Goal: Task Accomplishment & Management: Use online tool/utility

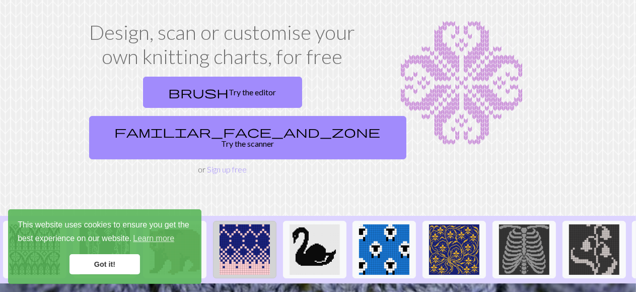
scroll to position [101, 0]
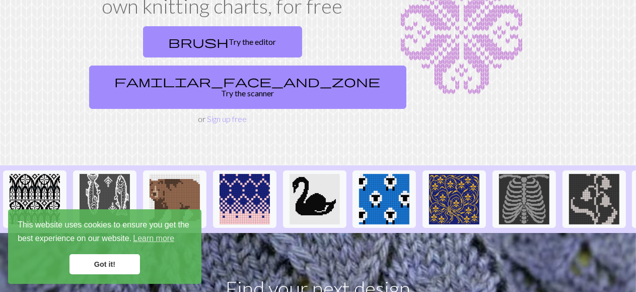
click at [101, 266] on link "Got it!" at bounding box center [105, 264] width 71 height 20
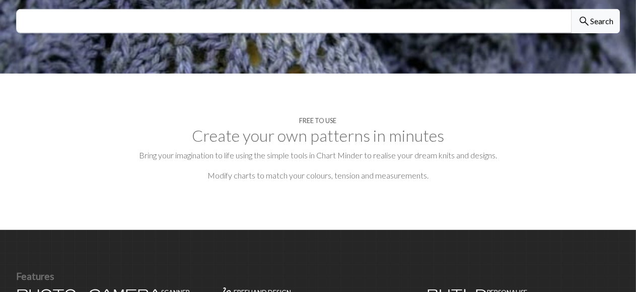
scroll to position [0, 0]
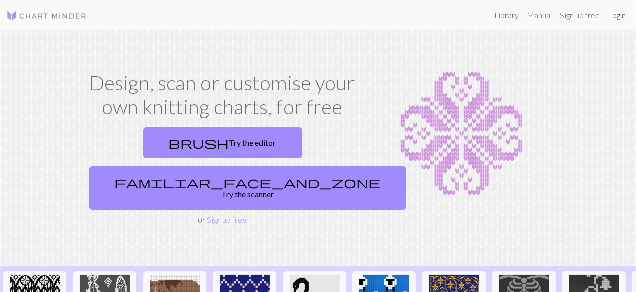
click at [622, 15] on link "Login" at bounding box center [617, 15] width 26 height 20
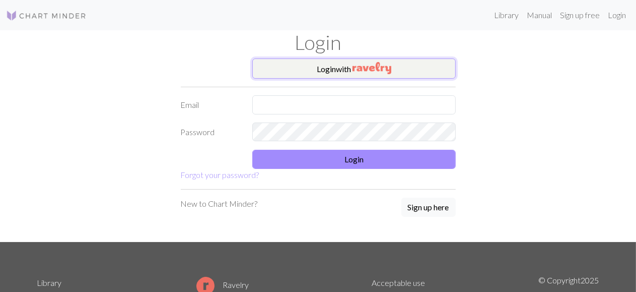
click at [358, 67] on img "button" at bounding box center [372, 68] width 39 height 12
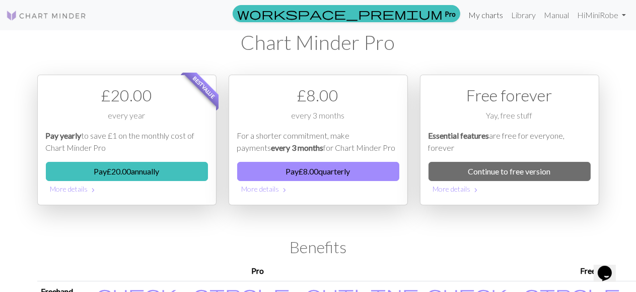
click at [488, 16] on link "My charts" at bounding box center [485, 15] width 43 height 20
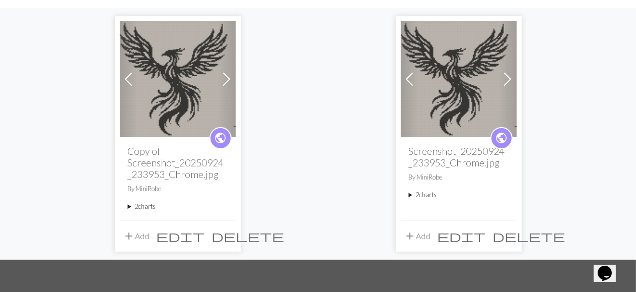
scroll to position [101, 0]
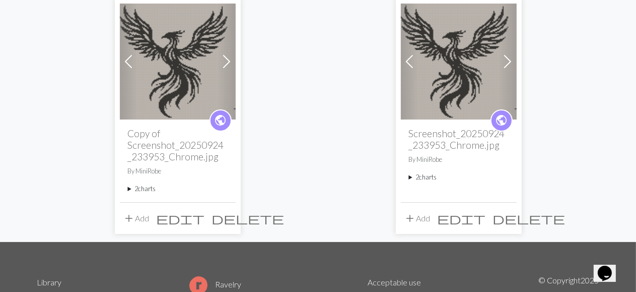
click at [143, 190] on summary "2 charts" at bounding box center [178, 189] width 100 height 10
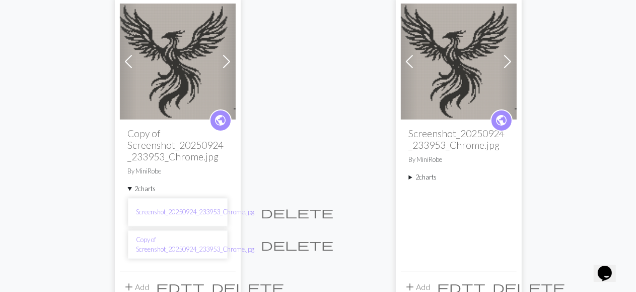
scroll to position [151, 0]
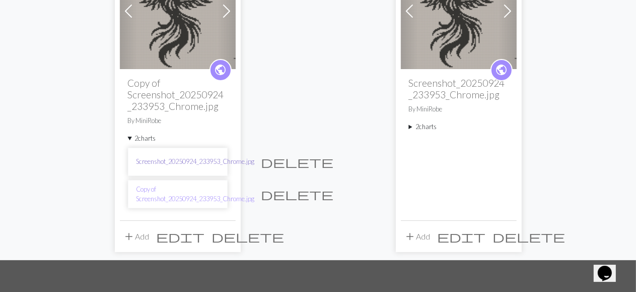
click at [192, 160] on link "Screenshot_20250924_233953_Chrome.jpg" at bounding box center [195, 162] width 118 height 10
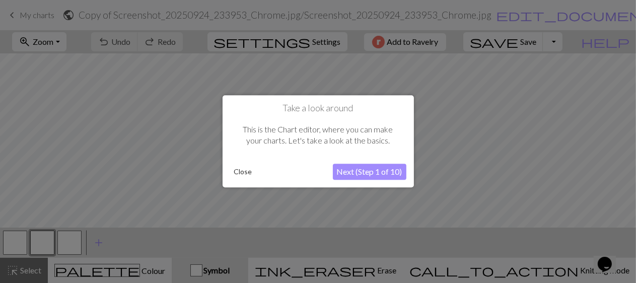
click at [242, 171] on button "Close" at bounding box center [243, 172] width 26 height 15
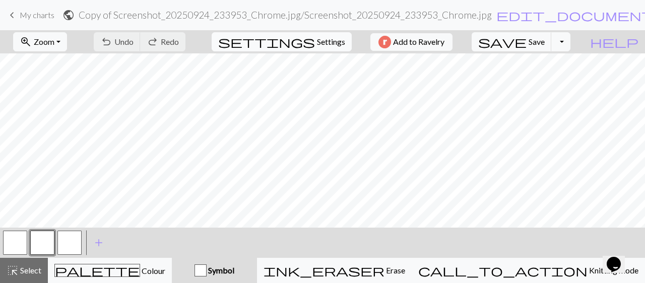
click at [317, 43] on span "Settings" at bounding box center [331, 42] width 28 height 12
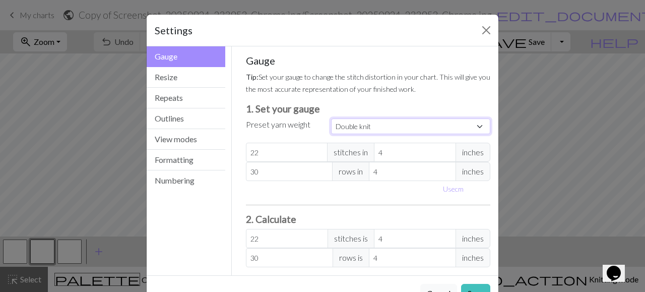
click at [473, 125] on select "Custom Square Lace Light Fingering Fingering Sport Double knit Worsted Aran Bul…" at bounding box center [410, 126] width 159 height 16
select select "lightfingering"
click at [331, 118] on select "Custom Square Lace Light Fingering Fingering Sport Double knit Worsted Aran Bul…" at bounding box center [410, 126] width 159 height 16
type input "32"
type input "38"
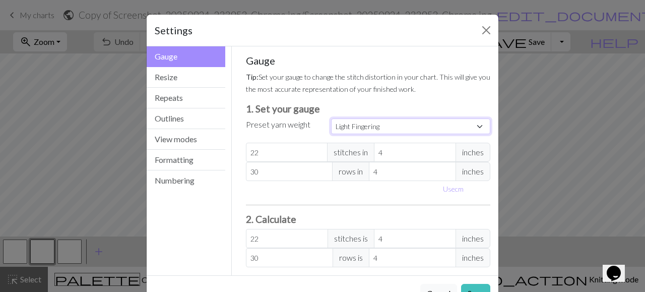
type input "32"
type input "38"
click at [465, 289] on button "Save" at bounding box center [475, 293] width 29 height 19
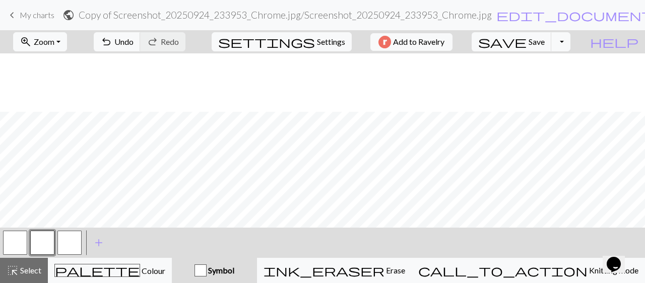
scroll to position [109, 0]
click at [67, 40] on button "zoom_in Zoom Zoom" at bounding box center [40, 41] width 54 height 19
click at [54, 62] on button "Fit all" at bounding box center [54, 64] width 80 height 16
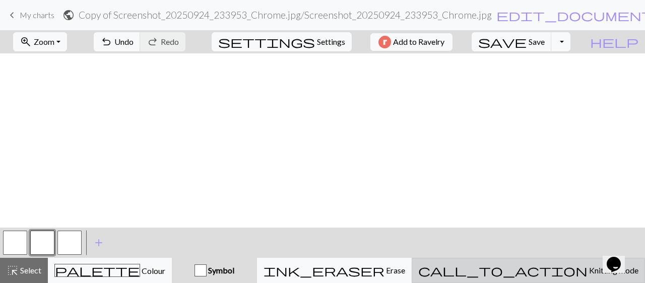
scroll to position [447, 0]
click at [587, 271] on span "Knitting mode" at bounding box center [612, 270] width 51 height 10
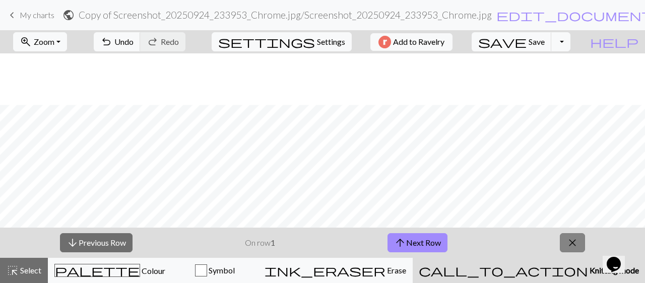
scroll to position [498, 0]
click at [588, 272] on span "Knitting mode" at bounding box center [613, 270] width 51 height 10
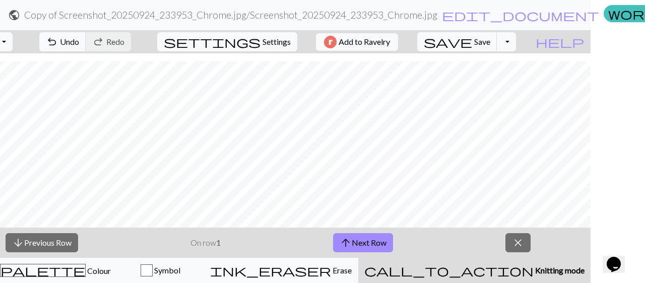
scroll to position [0, 71]
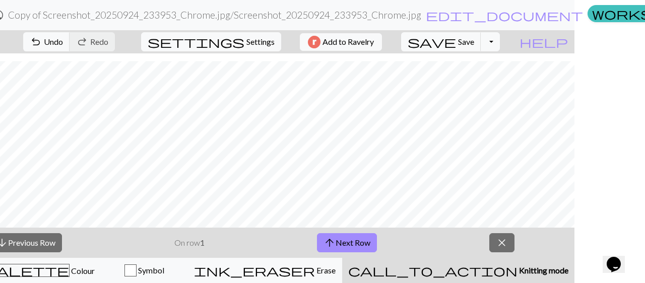
click at [517, 272] on span "Knitting mode" at bounding box center [542, 270] width 51 height 10
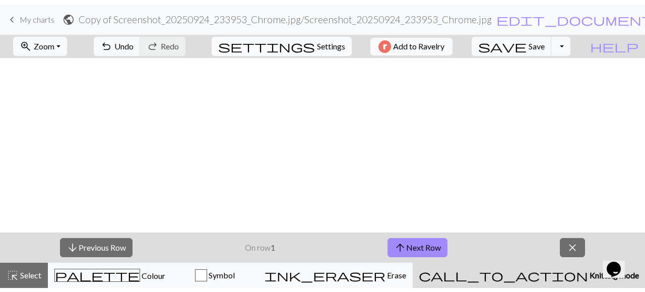
scroll to position [0, 0]
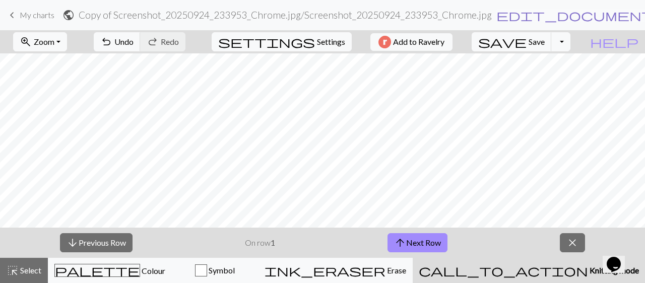
click at [496, 15] on span "edit_document" at bounding box center [574, 15] width 157 height 14
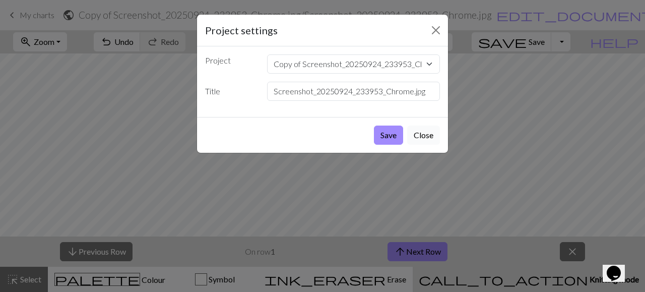
click at [429, 135] on button "Close" at bounding box center [423, 134] width 33 height 19
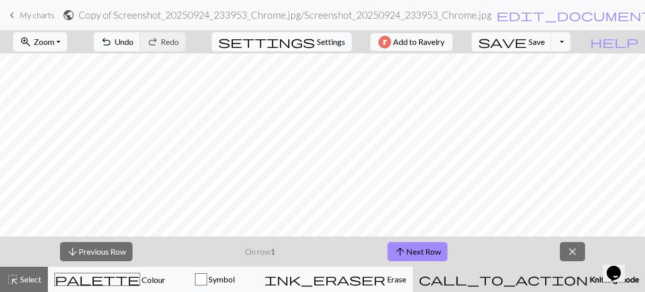
click at [321, 39] on span "Settings" at bounding box center [331, 42] width 28 height 12
select select "lightfingering"
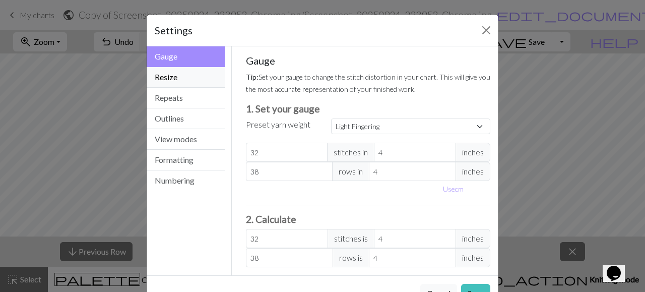
click at [165, 75] on button "Resize" at bounding box center [186, 77] width 79 height 21
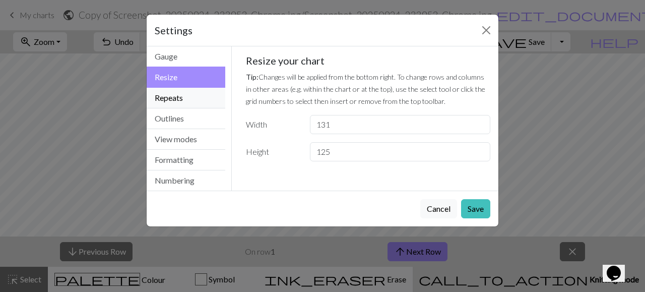
click at [167, 94] on button "Repeats" at bounding box center [186, 98] width 79 height 21
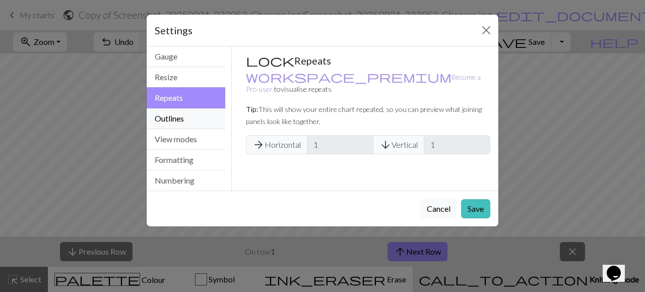
click at [170, 114] on button "Outlines" at bounding box center [186, 118] width 79 height 21
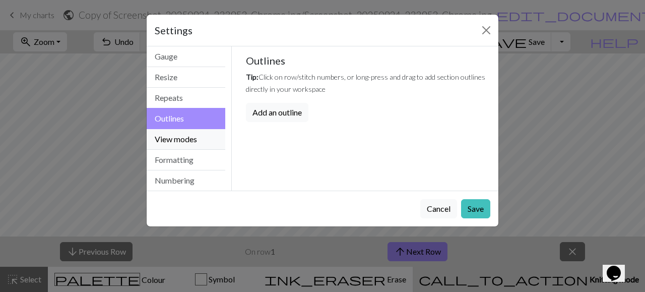
click at [169, 135] on button "View modes" at bounding box center [186, 139] width 79 height 21
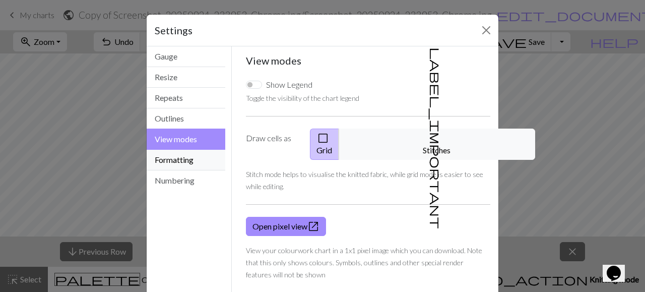
click at [177, 158] on button "Formatting" at bounding box center [186, 160] width 79 height 21
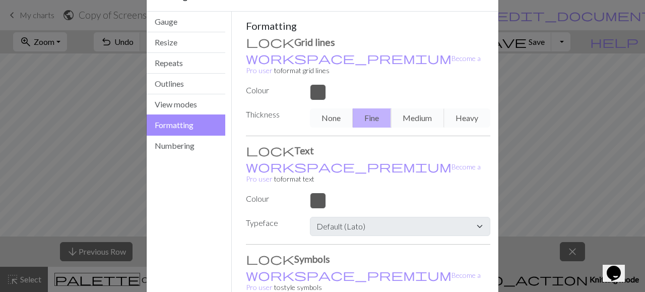
scroll to position [16, 0]
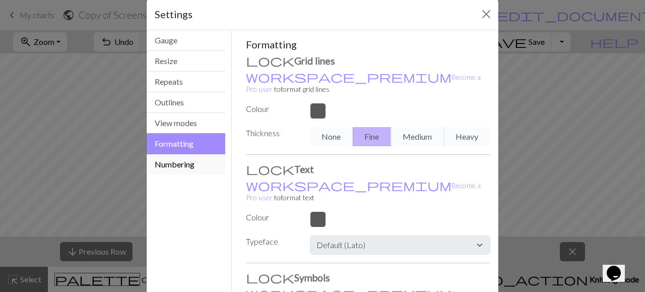
click at [185, 165] on button "Numbering" at bounding box center [186, 164] width 79 height 20
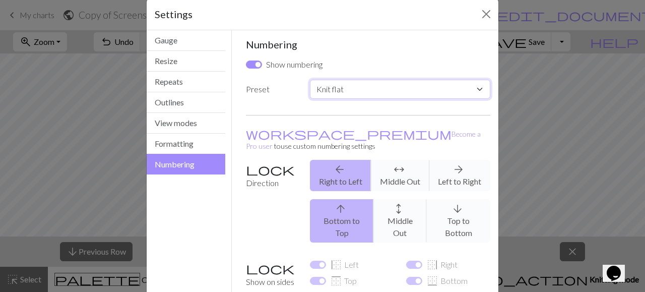
click at [475, 87] on select "Custom Knit flat Knit in the round Lace knitting Cross stitch" at bounding box center [400, 89] width 180 height 19
click at [310, 80] on select "Custom Knit flat Knit in the round Lace knitting Cross stitch" at bounding box center [400, 89] width 180 height 19
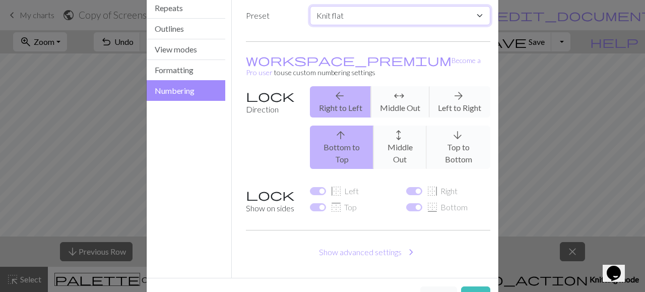
scroll to position [100, 0]
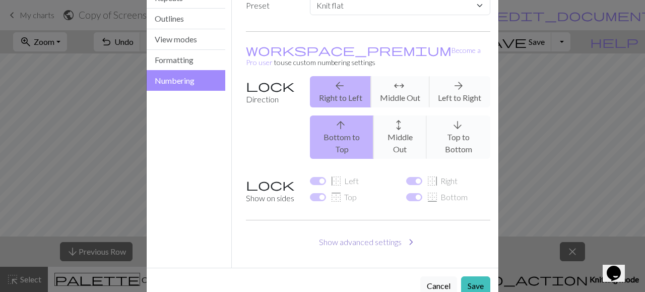
click at [367, 232] on button "Show advanced settings chevron_right" at bounding box center [368, 241] width 245 height 19
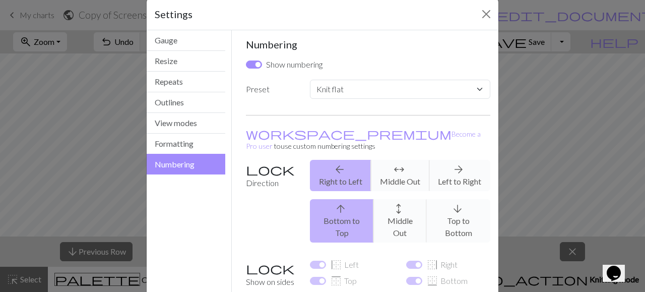
scroll to position [0, 0]
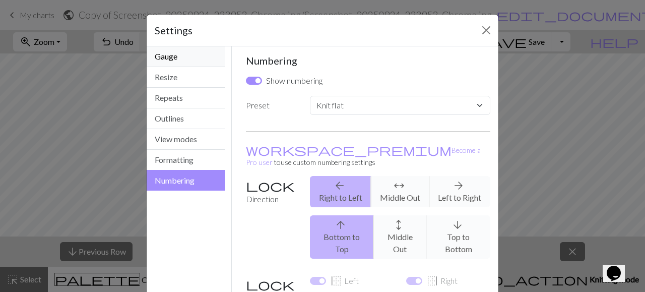
click at [154, 55] on button "Gauge" at bounding box center [186, 56] width 79 height 21
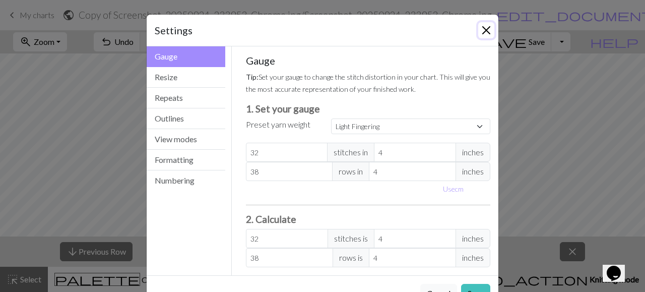
click at [482, 28] on button "Close" at bounding box center [486, 30] width 16 height 16
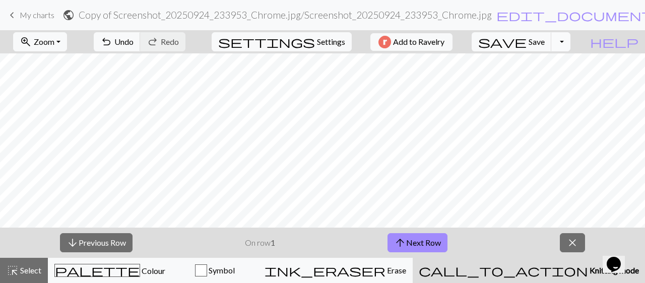
click at [570, 39] on button "Toggle Dropdown" at bounding box center [560, 41] width 19 height 19
click at [583, 39] on div "zoom_in Zoom Zoom Fit all Fit width Fit height 50% 100% 150% 200% undo Undo Und…" at bounding box center [291, 41] width 583 height 23
click at [34, 14] on span "My charts" at bounding box center [37, 15] width 35 height 10
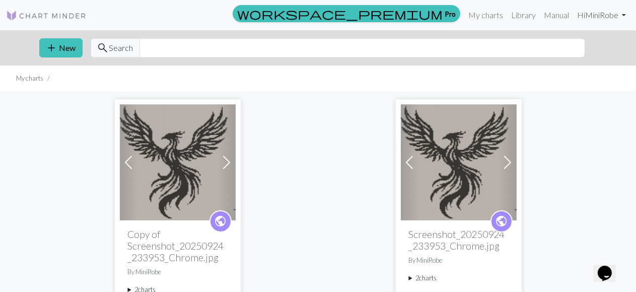
click at [623, 14] on link "Hi MiniRobe" at bounding box center [601, 15] width 57 height 20
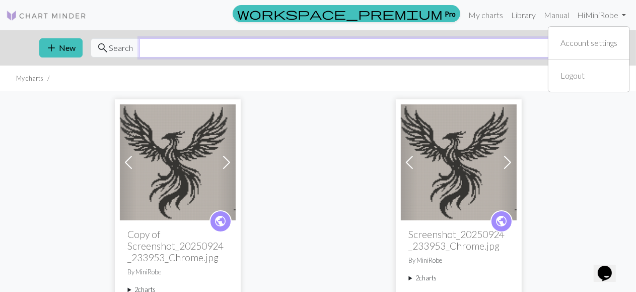
click at [354, 47] on input "text" at bounding box center [363, 47] width 446 height 19
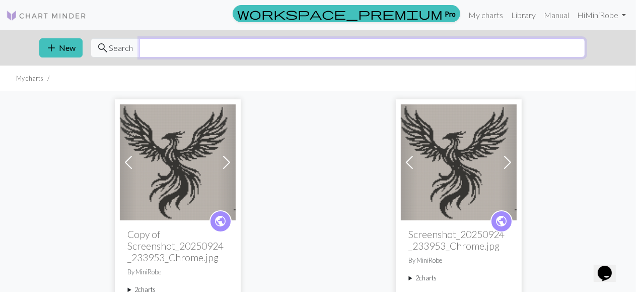
click at [358, 45] on input "text" at bounding box center [363, 47] width 446 height 19
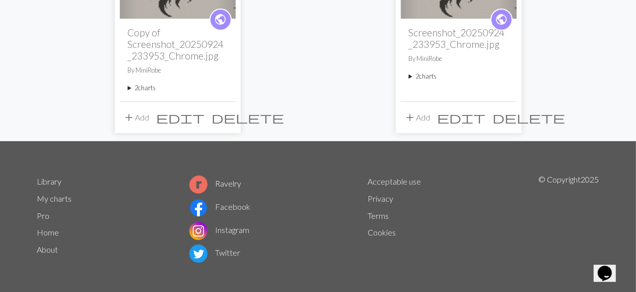
scroll to position [206, 0]
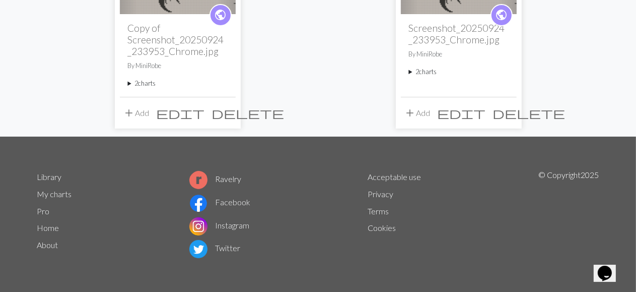
click at [40, 210] on link "Pro" at bounding box center [43, 211] width 13 height 10
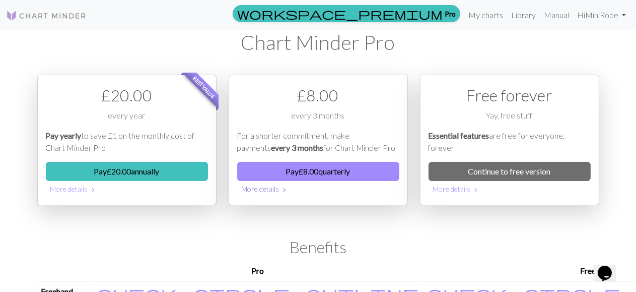
click at [268, 188] on button "More details chevron_right" at bounding box center [318, 189] width 162 height 16
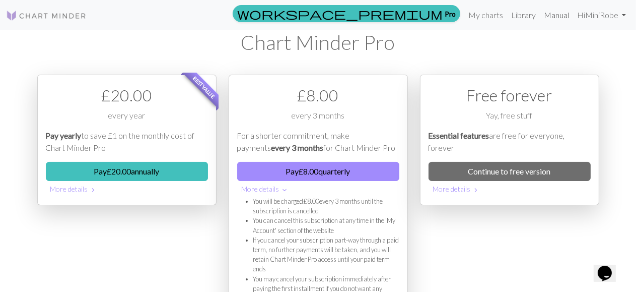
click at [555, 17] on link "Manual" at bounding box center [556, 15] width 33 height 20
